Goal: Information Seeking & Learning: Learn about a topic

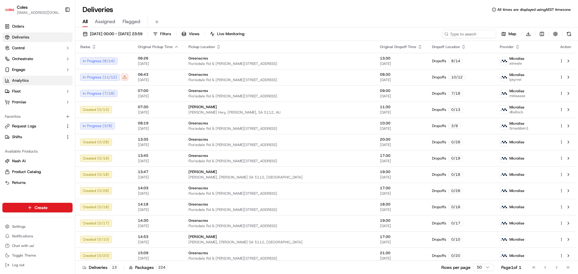
click at [33, 83] on link "Analytics" at bounding box center [37, 81] width 70 height 10
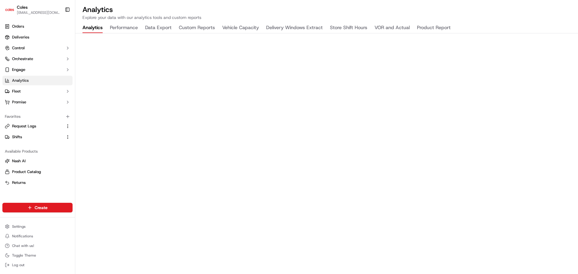
click at [362, 28] on button "Store Shift Hours" at bounding box center [348, 28] width 37 height 10
